Goal: Task Accomplishment & Management: Use online tool/utility

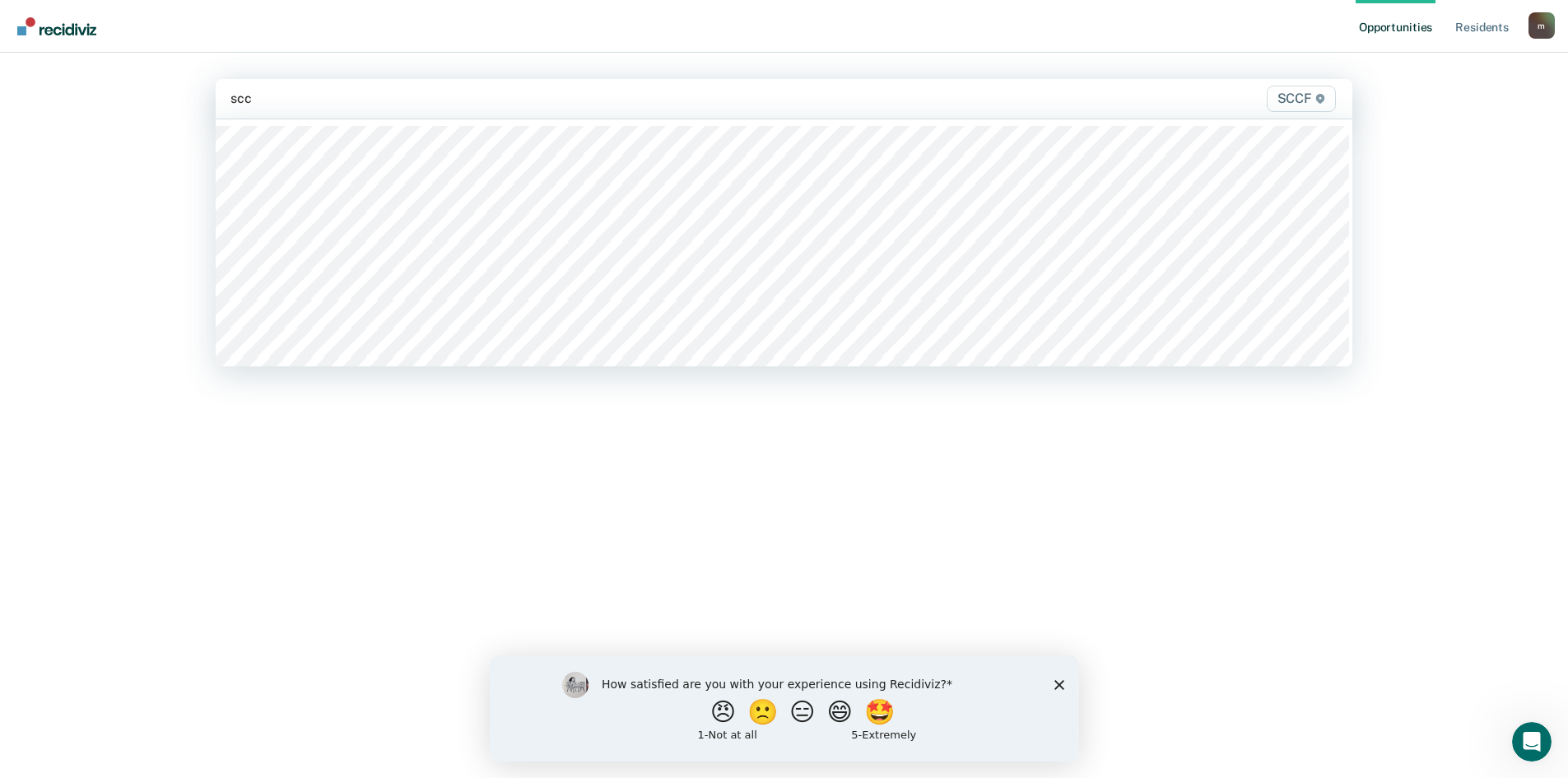
type input "sccf"
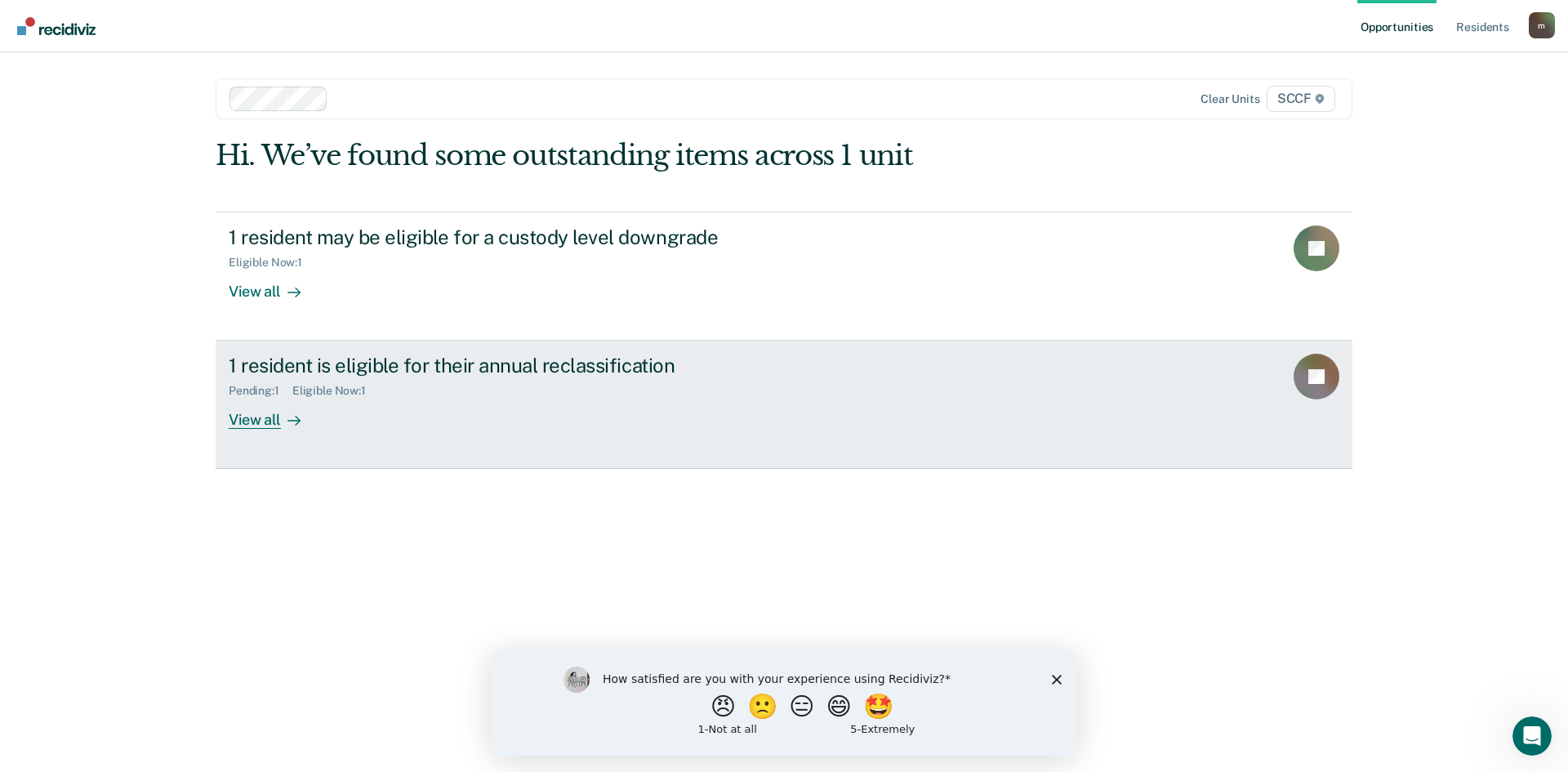
click at [366, 370] on div "1 resident is eligible for their annual reclassification" at bounding box center [515, 364] width 573 height 23
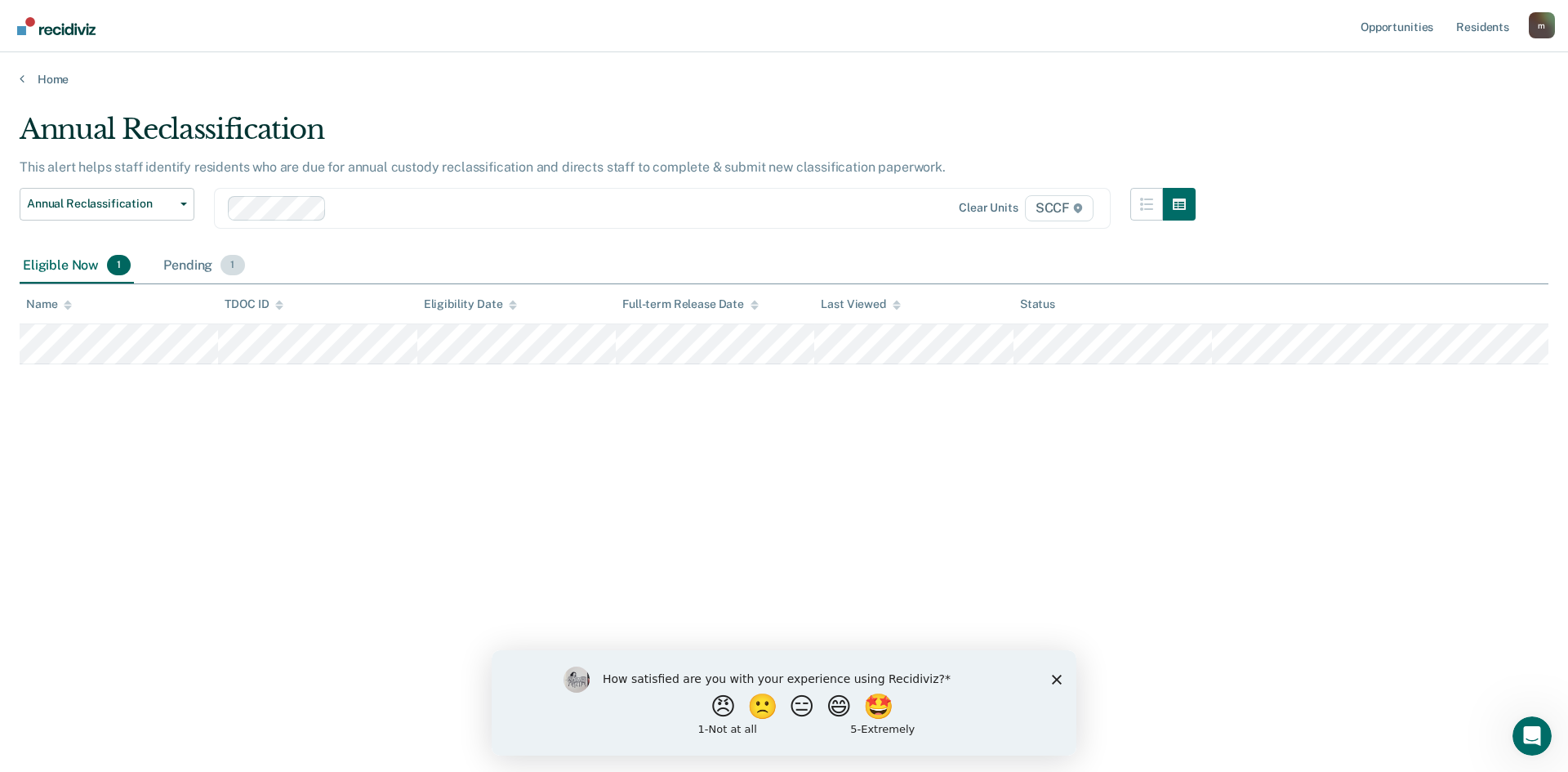
click at [188, 269] on div "Pending 1" at bounding box center [203, 266] width 87 height 36
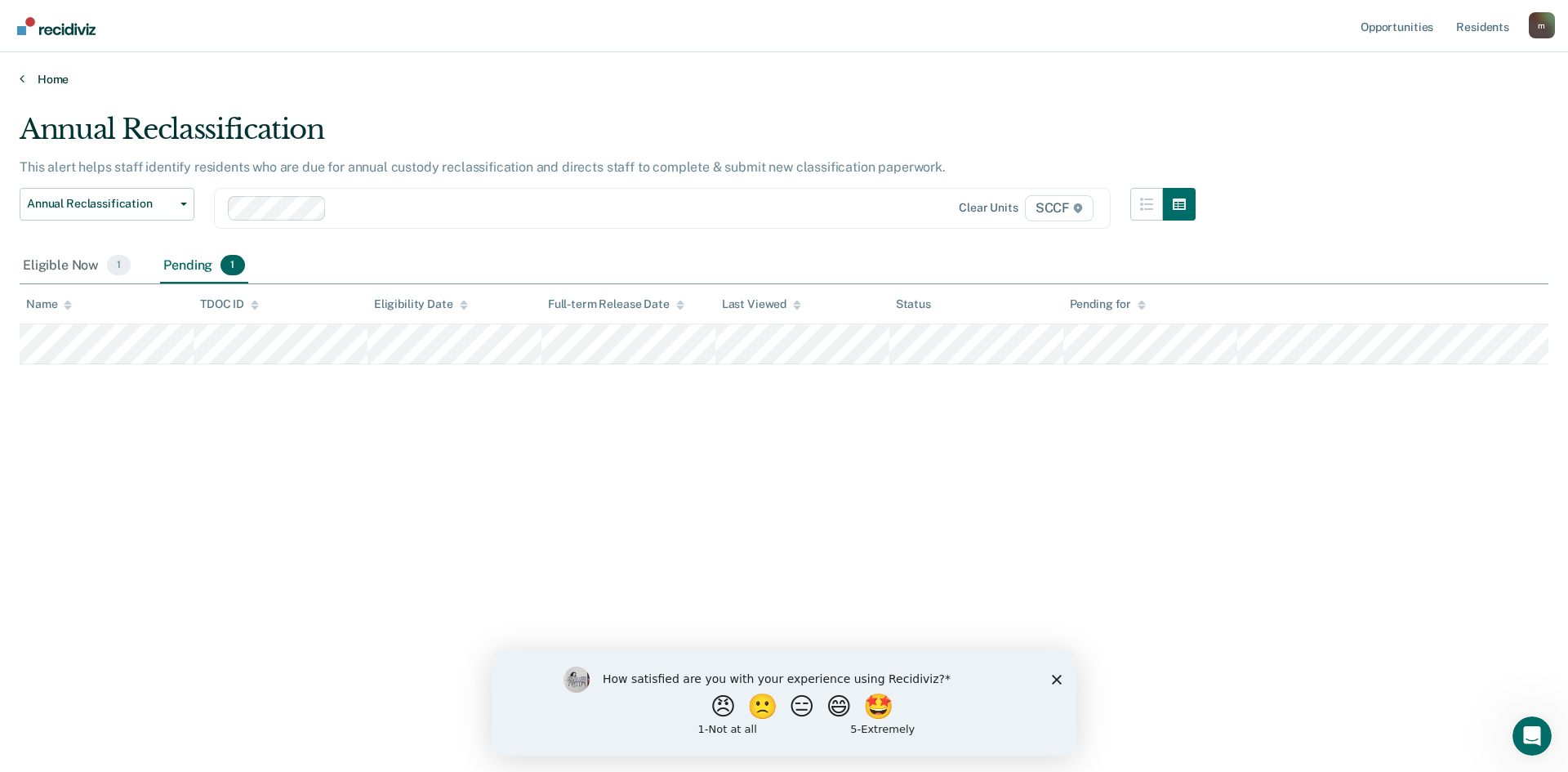
click at [24, 78] on link "Home" at bounding box center [784, 79] width 1528 height 15
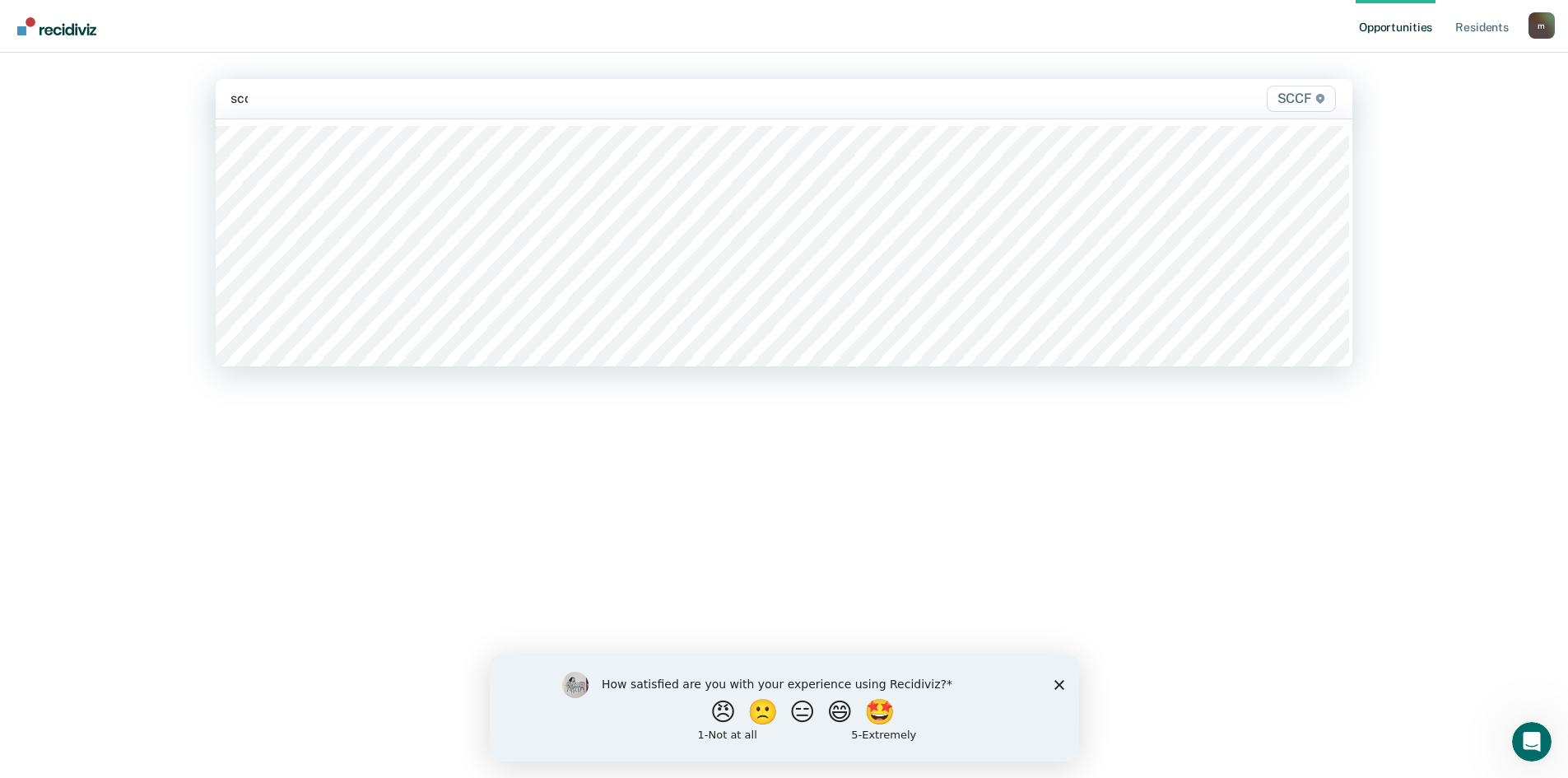
type input "sccf"
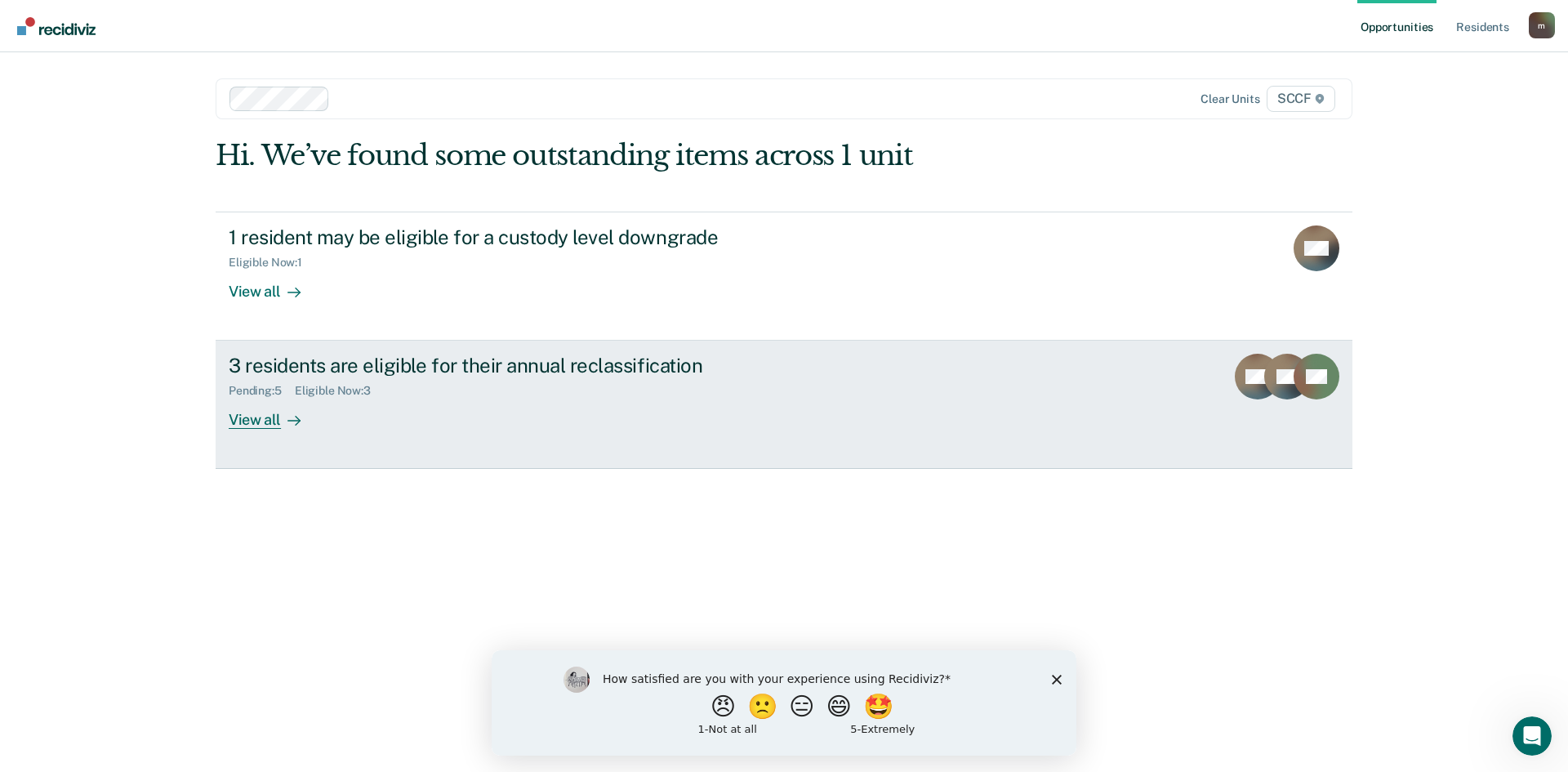
click at [338, 364] on div "3 residents are eligible for their annual reclassification" at bounding box center [515, 364] width 573 height 23
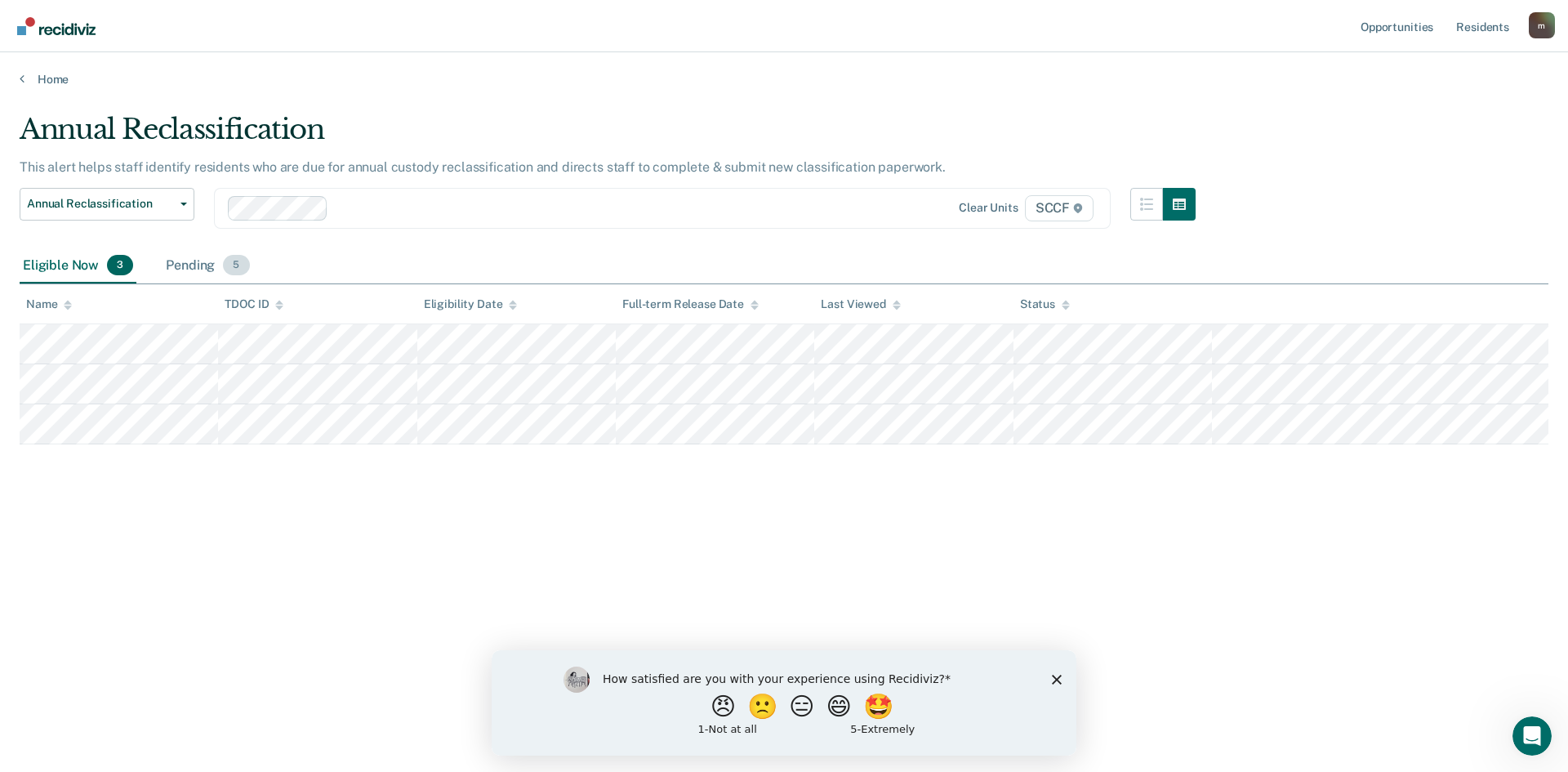
click at [209, 267] on div "Pending 5" at bounding box center [207, 266] width 90 height 36
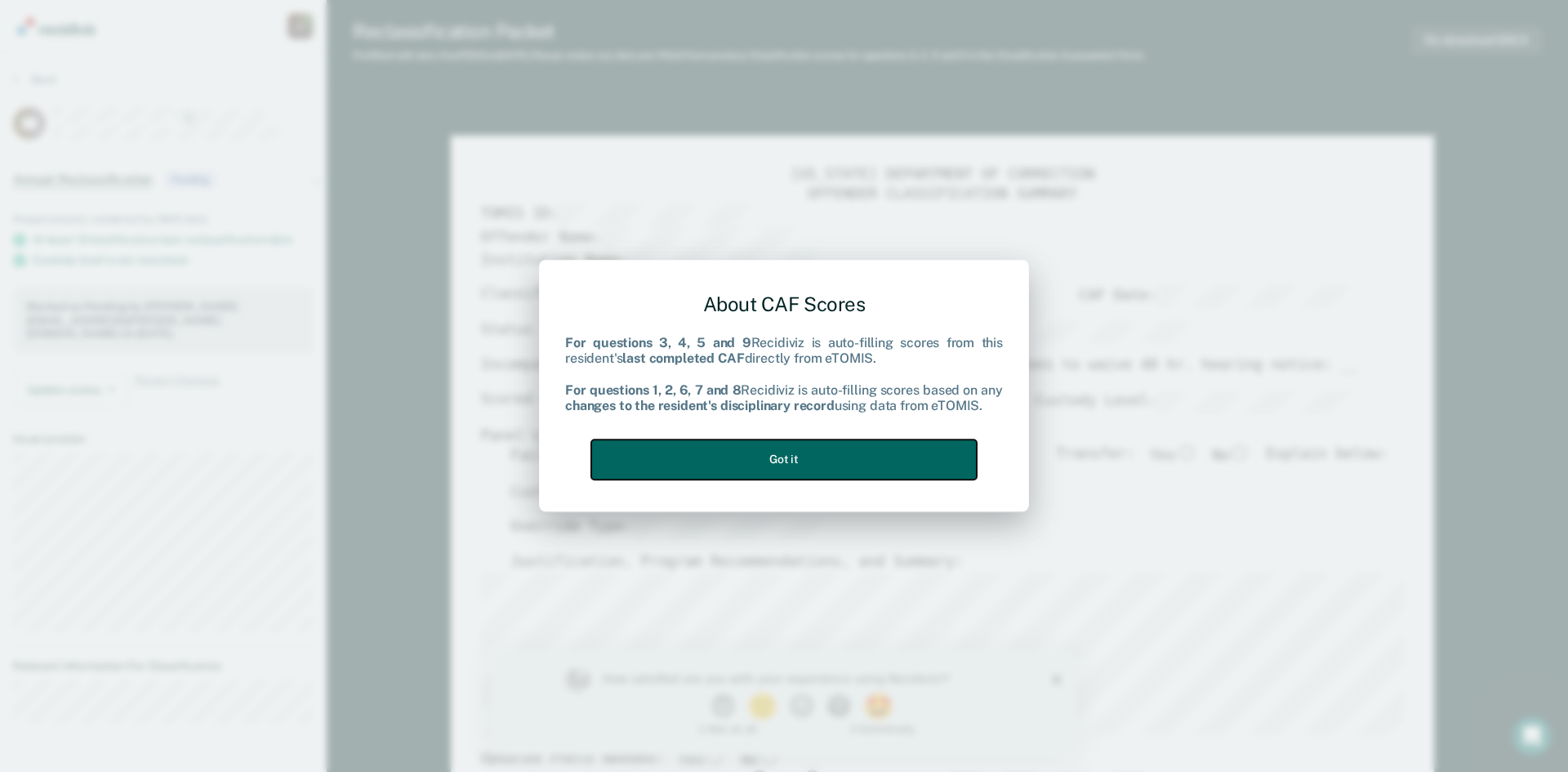
click at [794, 465] on button "Got it" at bounding box center [784, 459] width 385 height 40
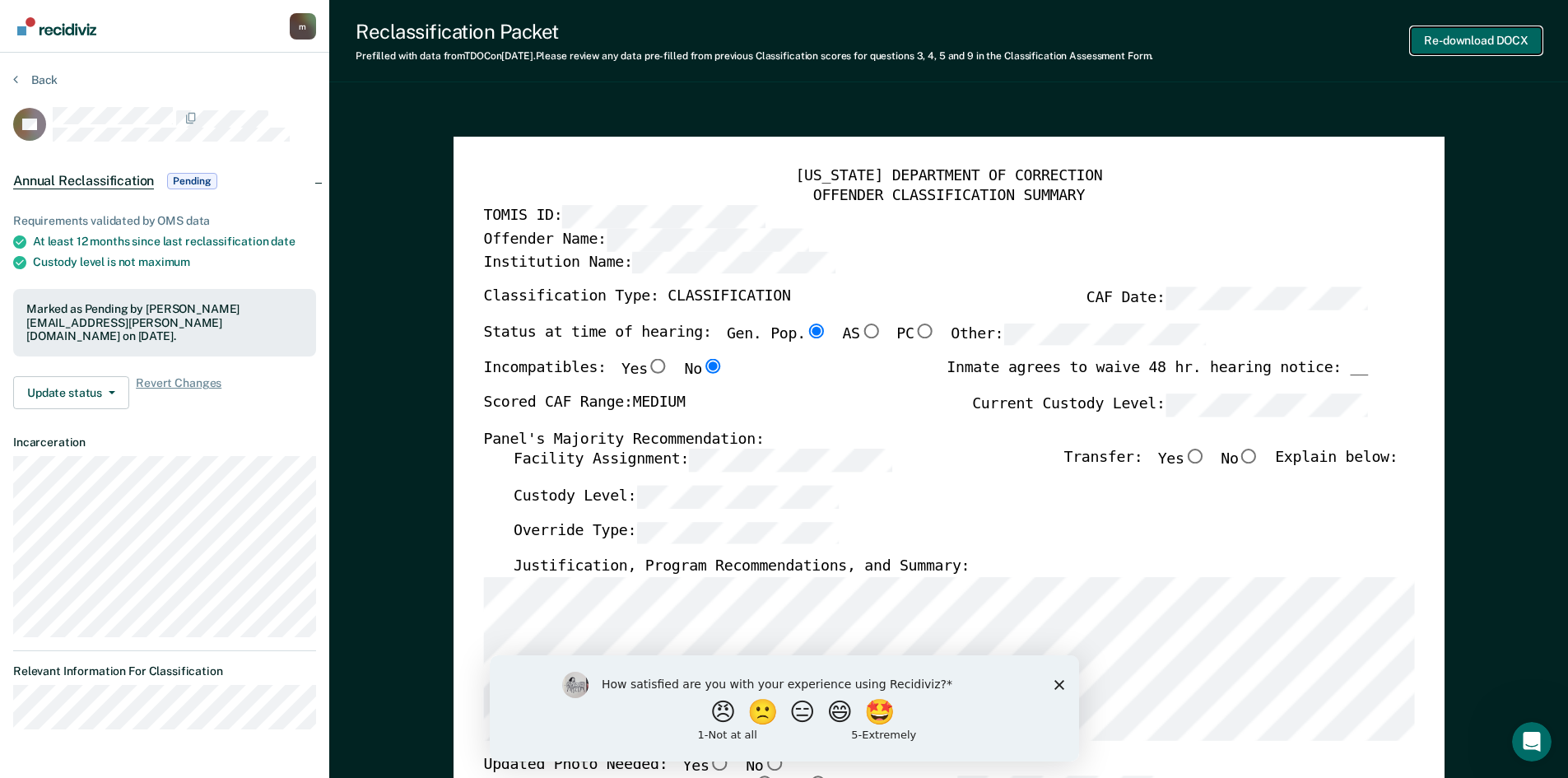
click at [1481, 41] on button "Re-download DOCX" at bounding box center [1476, 40] width 131 height 27
type textarea "x"
